Goal: Find specific page/section: Find specific page/section

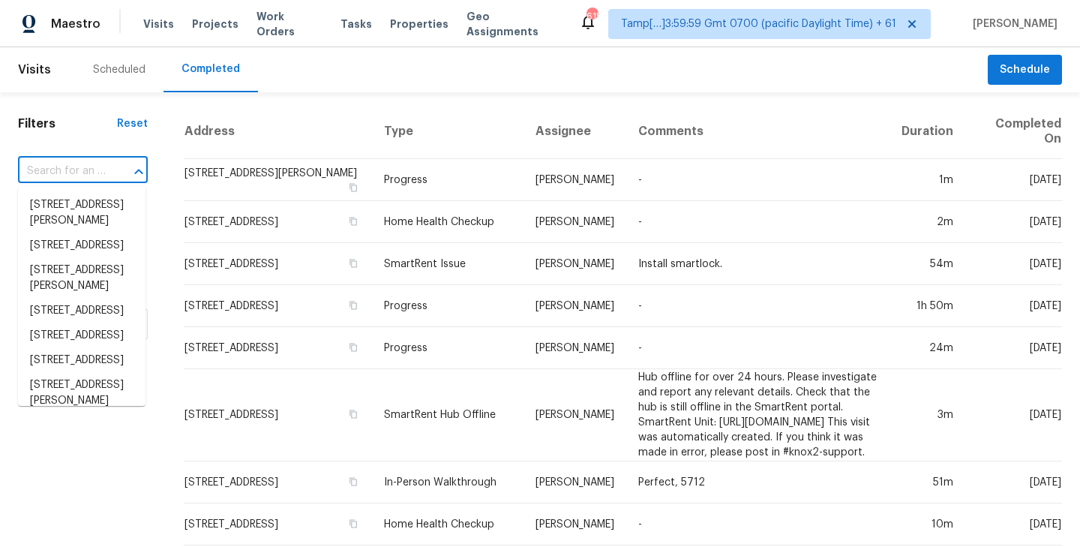
click at [83, 176] on input "text" at bounding box center [62, 171] width 88 height 23
type input "[STREET_ADDRESS]"
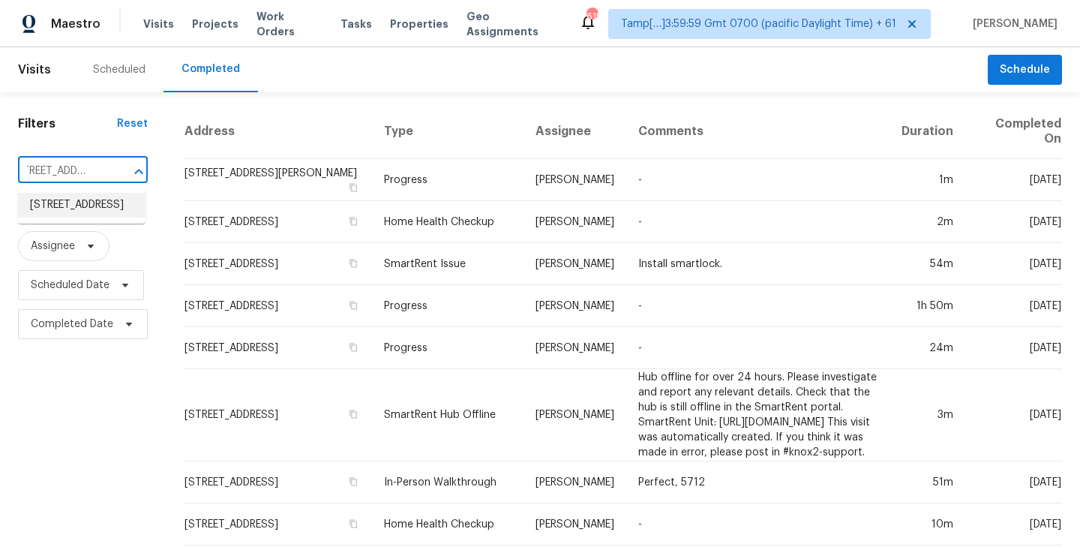
click at [65, 218] on li "[STREET_ADDRESS]" at bounding box center [82, 205] width 128 height 25
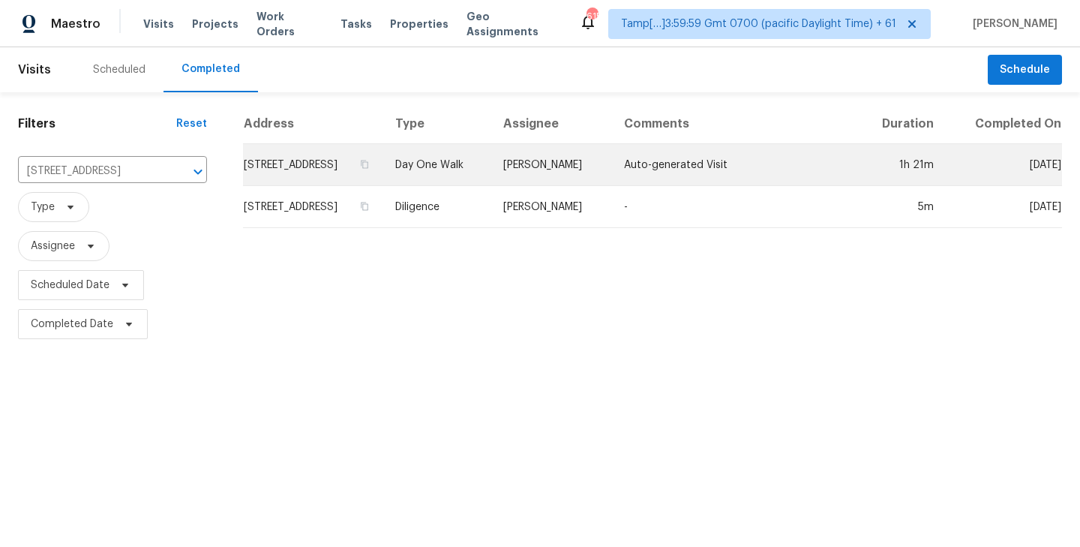
click at [365, 171] on td "[STREET_ADDRESS]" at bounding box center [313, 165] width 140 height 42
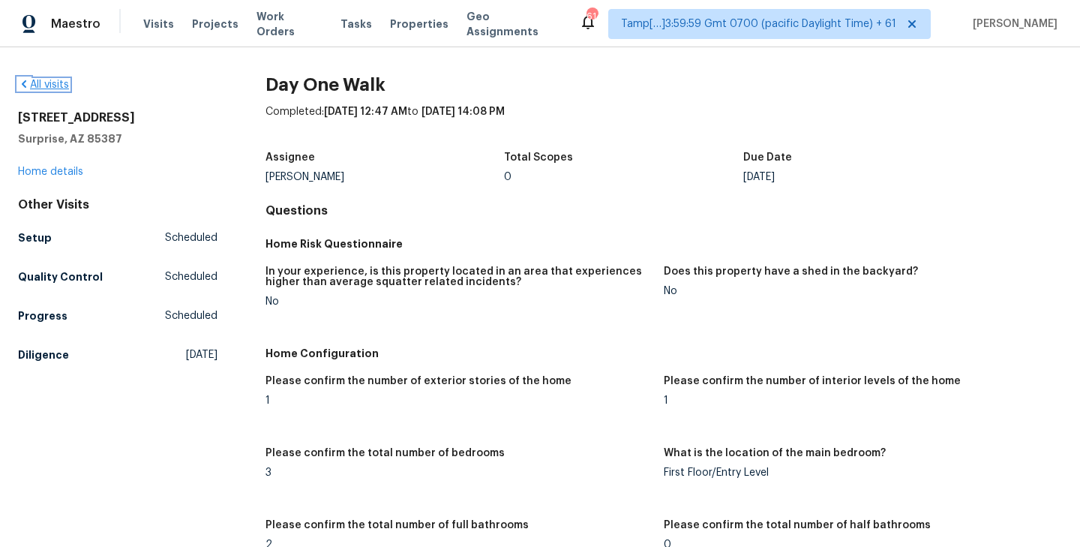
click at [50, 87] on link "All visits" at bounding box center [43, 85] width 51 height 11
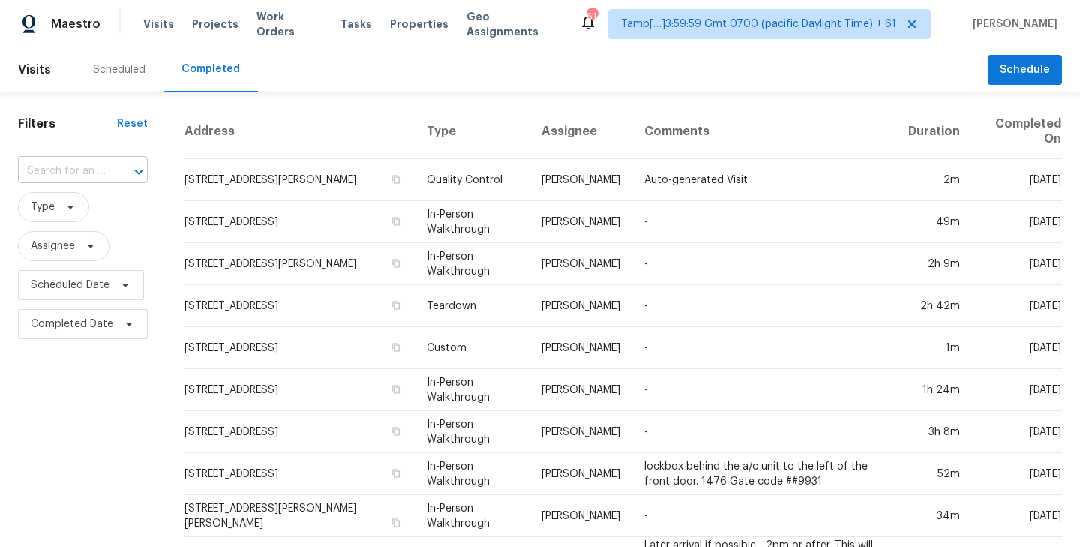
click at [41, 173] on input "text" at bounding box center [62, 171] width 88 height 23
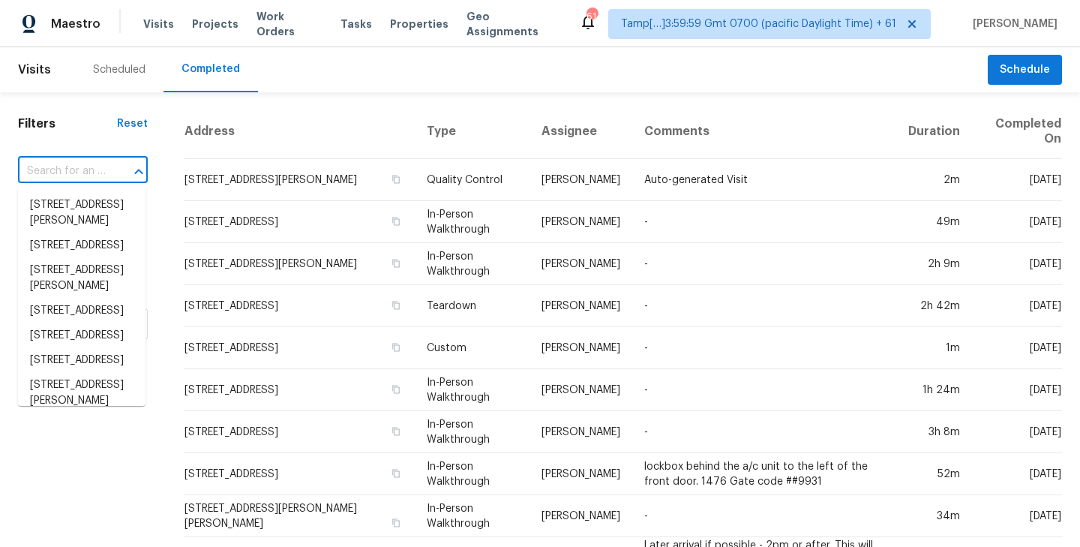
paste input "[STREET_ADDRESS][PERSON_NAME]"
type input "[STREET_ADDRESS][PERSON_NAME]"
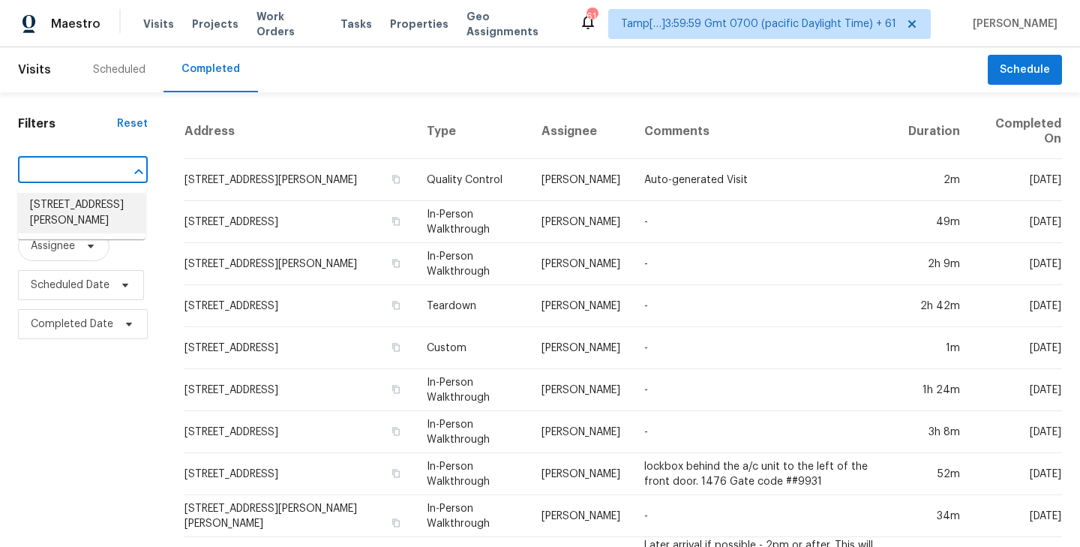
click at [58, 225] on li "[STREET_ADDRESS][PERSON_NAME]" at bounding box center [82, 213] width 128 height 41
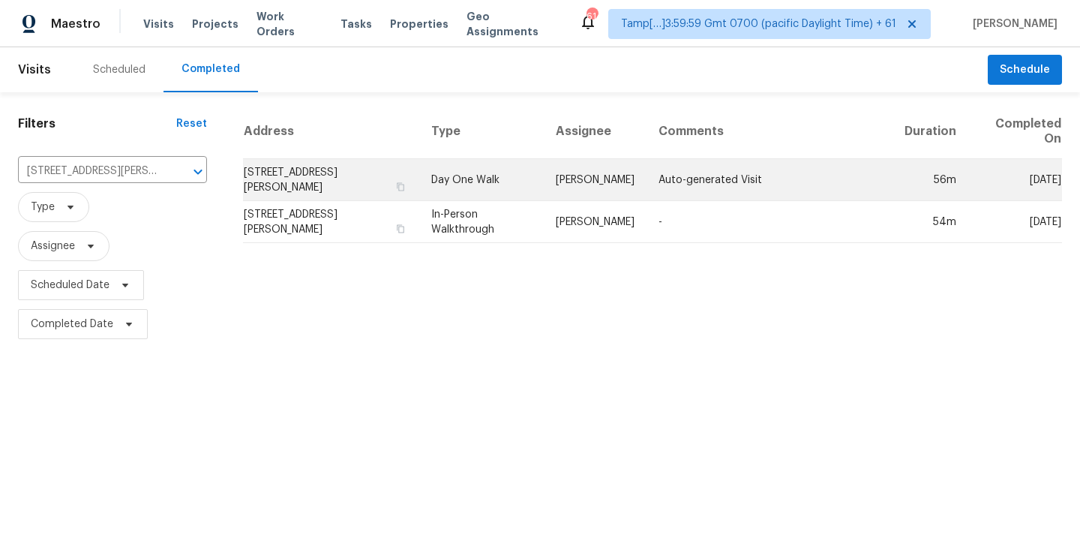
click at [352, 185] on td "[STREET_ADDRESS][PERSON_NAME]" at bounding box center [331, 180] width 176 height 42
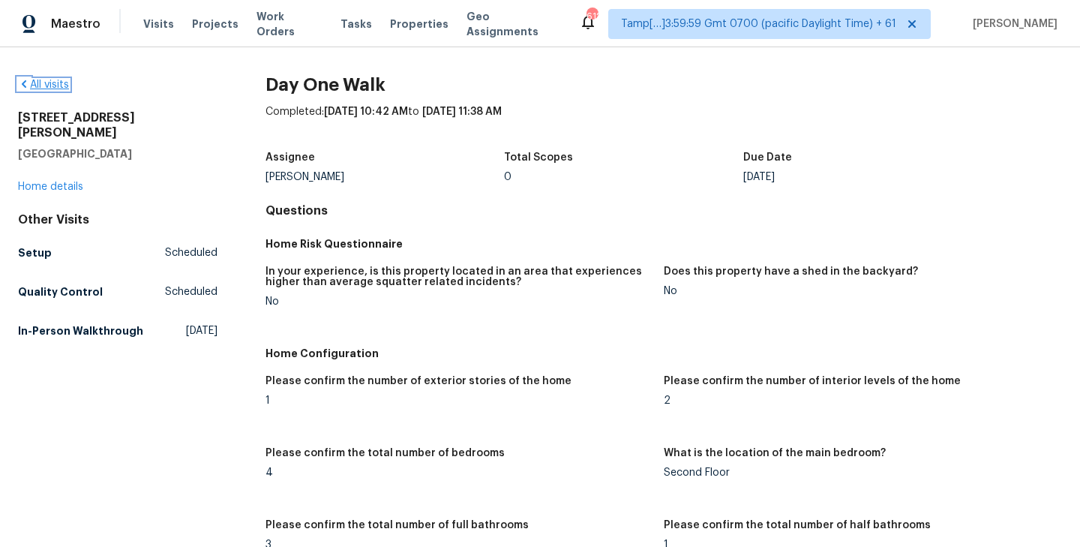
click at [50, 89] on link "All visits" at bounding box center [43, 85] width 51 height 11
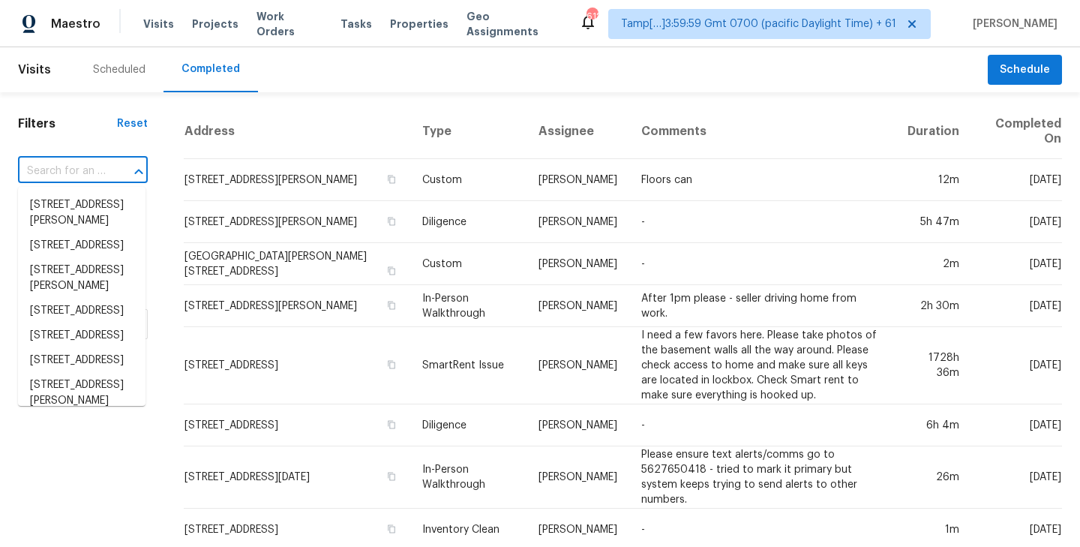
click at [63, 177] on input "text" at bounding box center [62, 171] width 88 height 23
paste input "[STREET_ADDRESS][PERSON_NAME]"
type input "[STREET_ADDRESS][PERSON_NAME]"
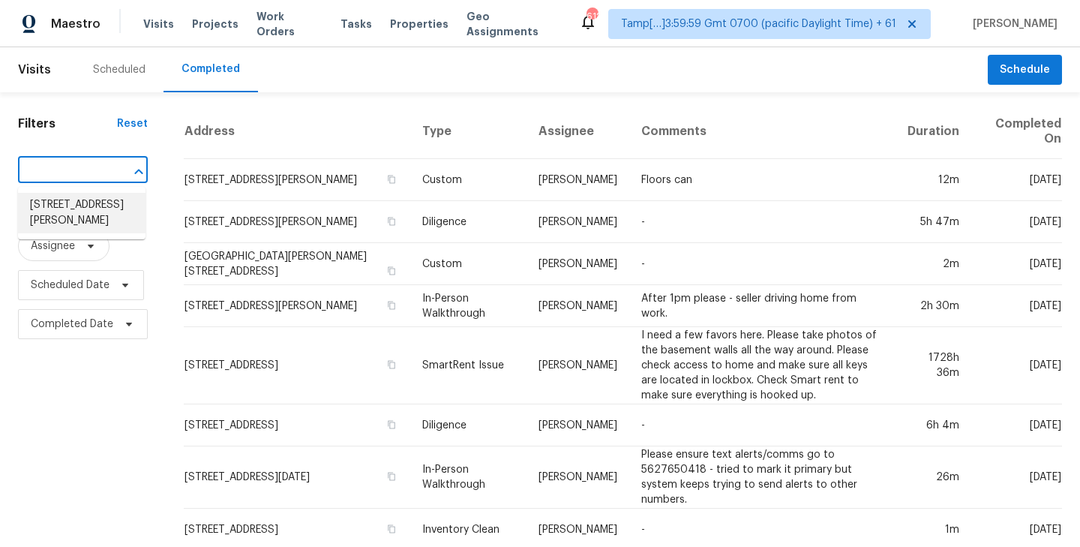
click at [67, 205] on li "[STREET_ADDRESS][PERSON_NAME]" at bounding box center [82, 213] width 128 height 41
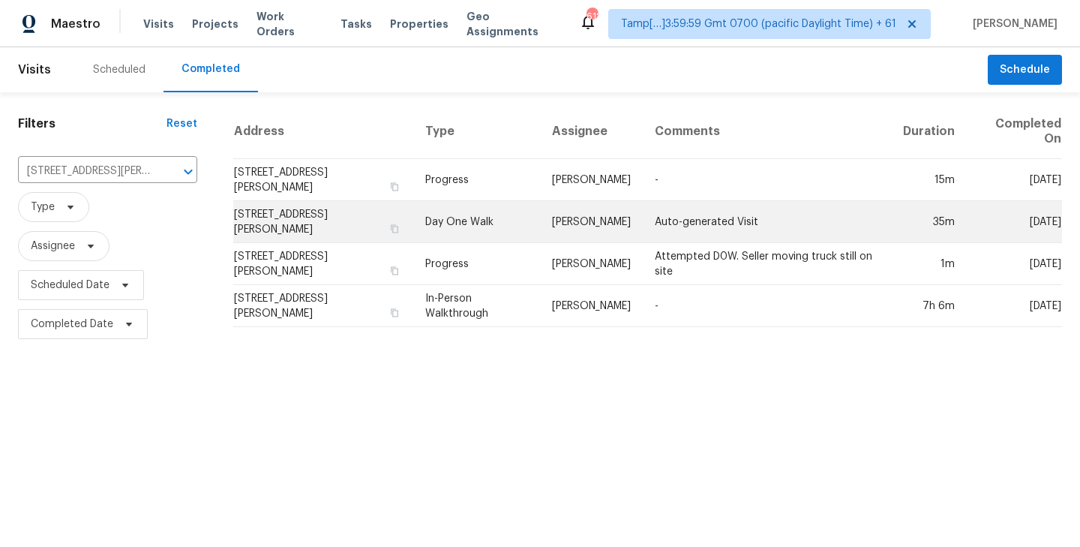
click at [322, 221] on td "[STREET_ADDRESS][PERSON_NAME]" at bounding box center [323, 222] width 180 height 42
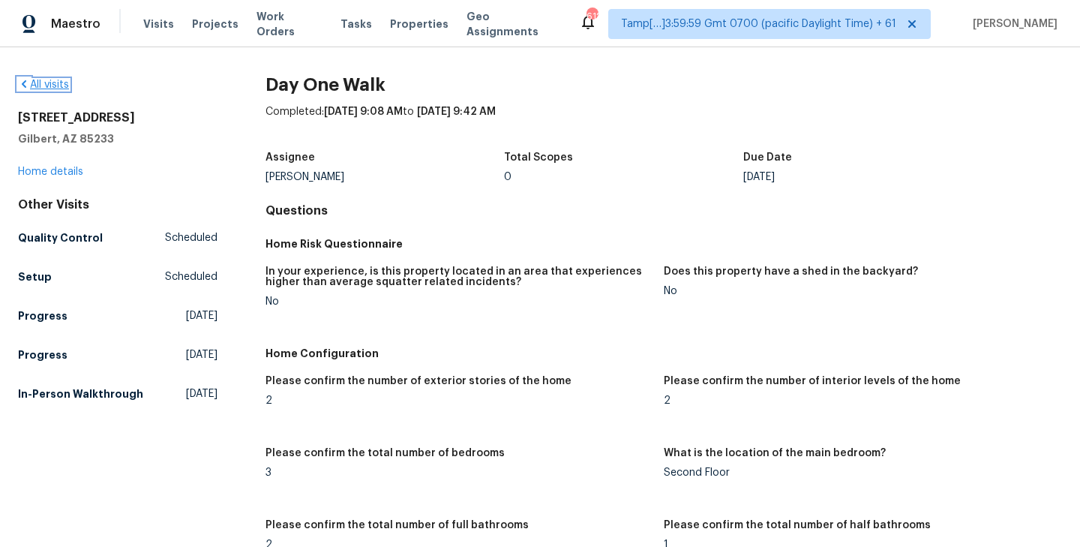
click at [50, 80] on link "All visits" at bounding box center [43, 85] width 51 height 11
